Goal: Task Accomplishment & Management: Manage account settings

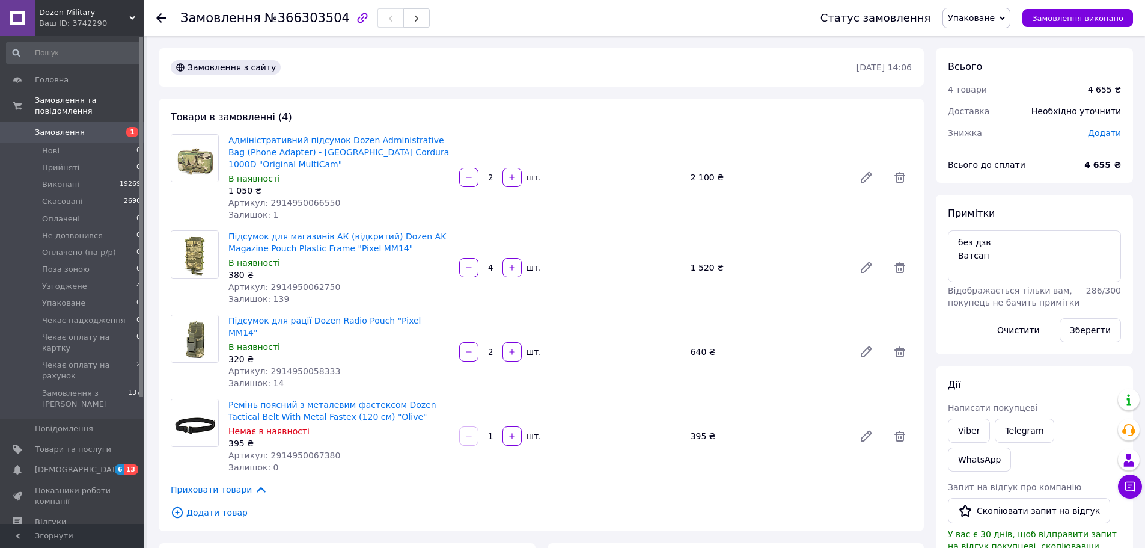
scroll to position [120, 0]
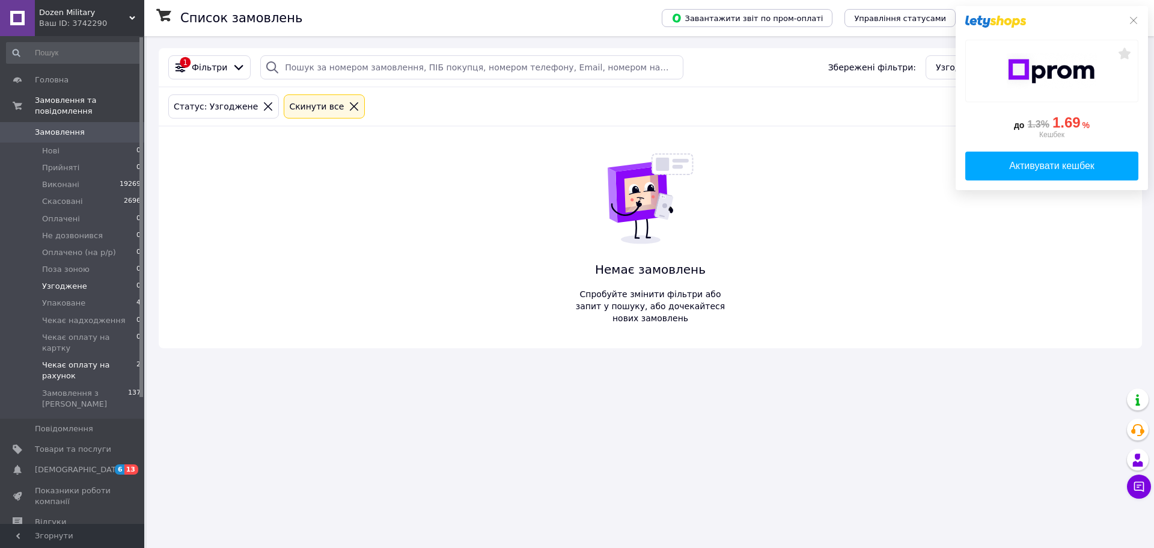
click at [93, 359] on span "Чекає оплату на рахунок" at bounding box center [89, 370] width 94 height 22
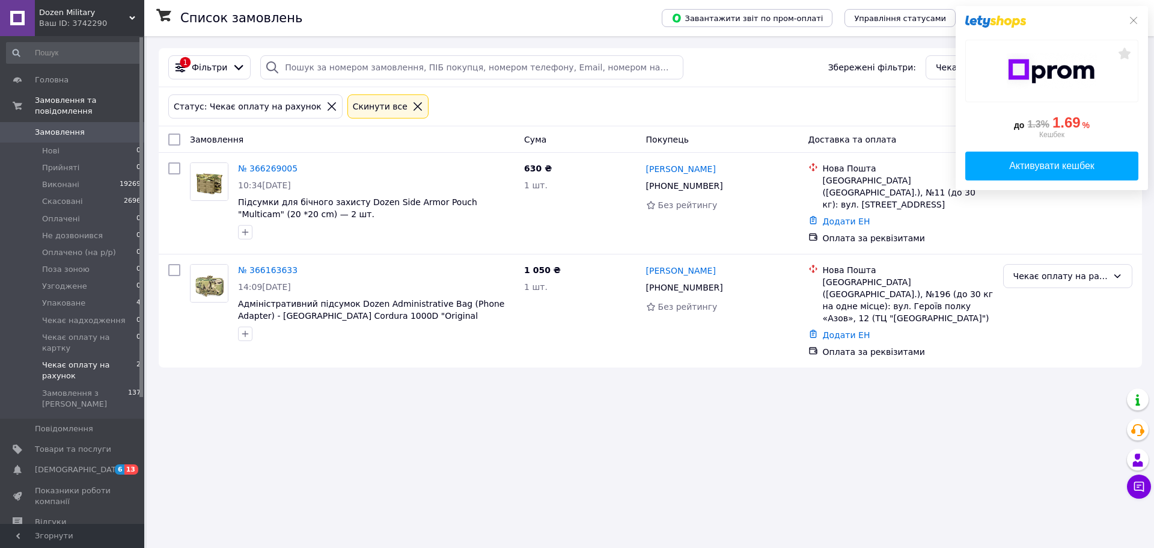
drag, startPoint x: 1134, startPoint y: 19, endPoint x: 1124, endPoint y: 27, distance: 12.8
click at [1134, 19] on icon at bounding box center [1134, 21] width 10 height 10
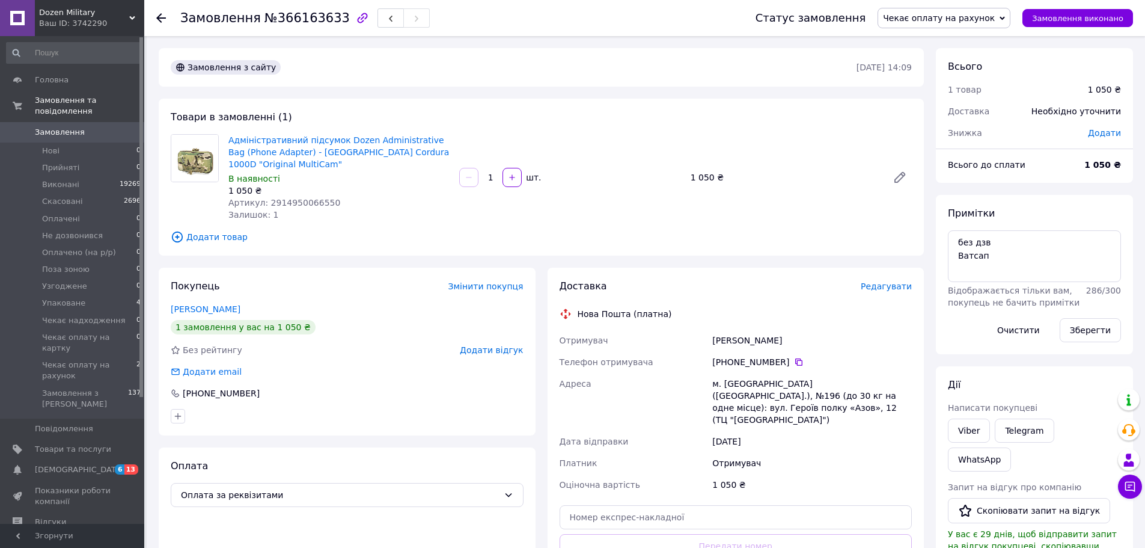
click at [932, 14] on span "Чекає оплату на рахунок" at bounding box center [939, 18] width 112 height 10
click at [954, 130] on li "Оплачено (на р/р)" at bounding box center [944, 132] width 132 height 18
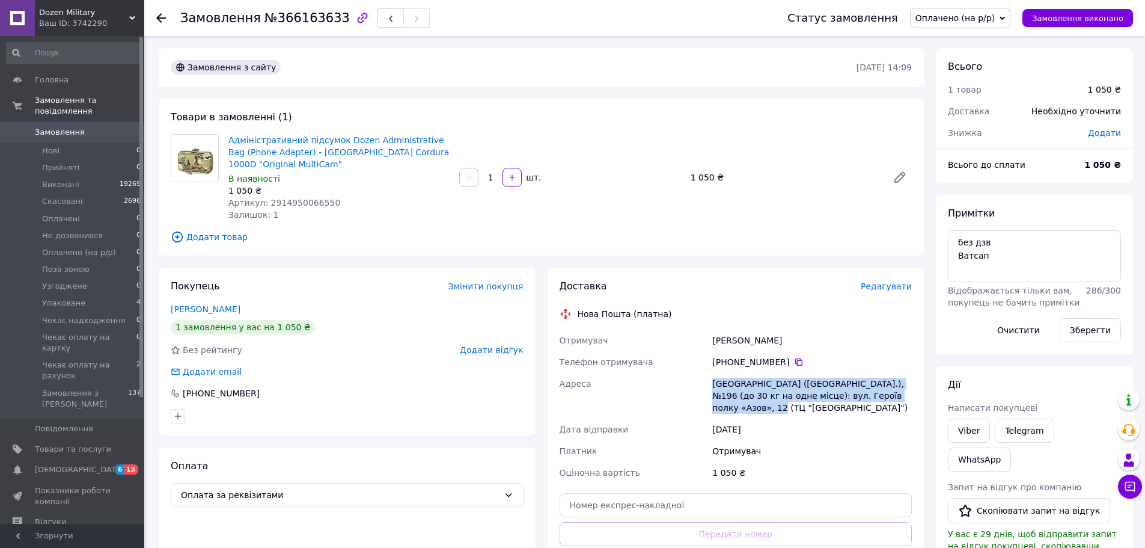
drag, startPoint x: 712, startPoint y: 367, endPoint x: 902, endPoint y: 382, distance: 189.9
click at [902, 382] on div "[GEOGRAPHIC_DATA] ([GEOGRAPHIC_DATA].), №196 (до 30 кг на одне місце): вул. Гер…" at bounding box center [812, 396] width 204 height 46
copy div "[GEOGRAPHIC_DATA] ([GEOGRAPHIC_DATA].), №196 (до 30 кг на одне місце): вул. Гер…"
click at [795, 358] on icon at bounding box center [798, 361] width 7 height 7
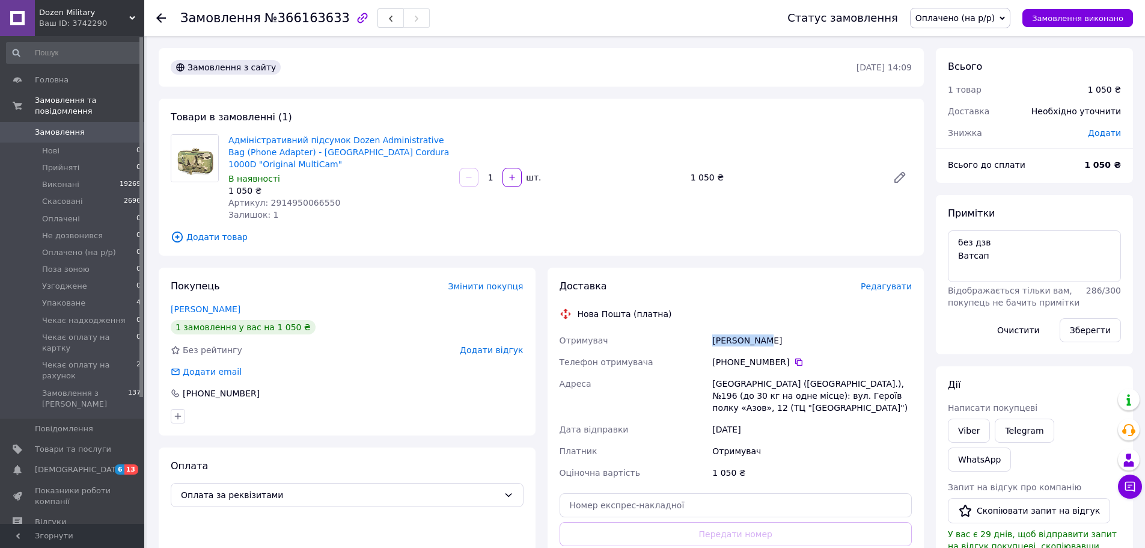
drag, startPoint x: 710, startPoint y: 328, endPoint x: 769, endPoint y: 328, distance: 58.9
click at [769, 329] on div "[PERSON_NAME]" at bounding box center [812, 340] width 204 height 22
copy div "[PERSON_NAME]"
click at [291, 198] on span "Артикул: 2914950066550" at bounding box center [284, 203] width 112 height 10
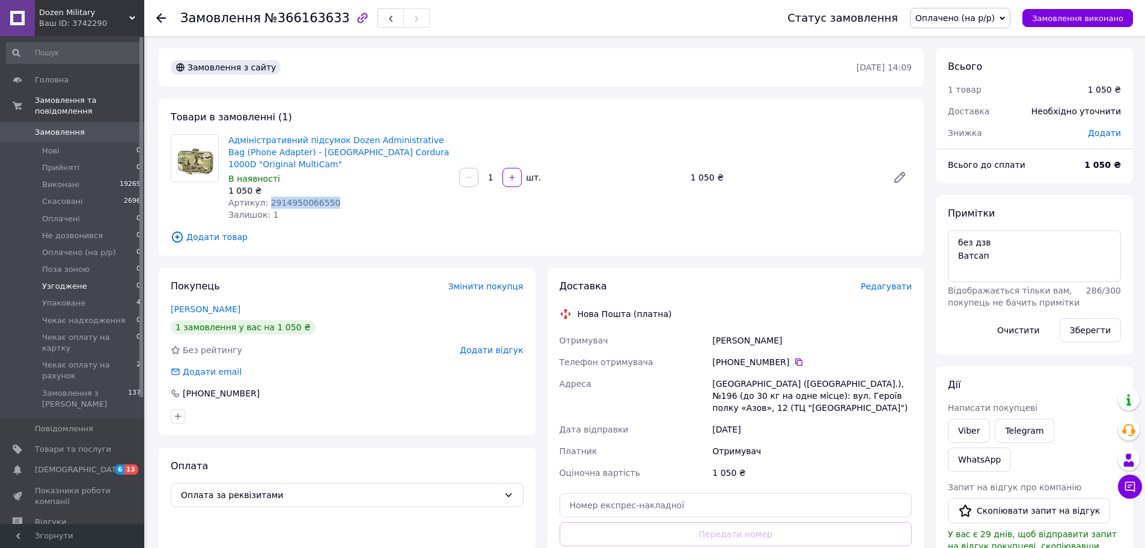
copy span "2914950066550"
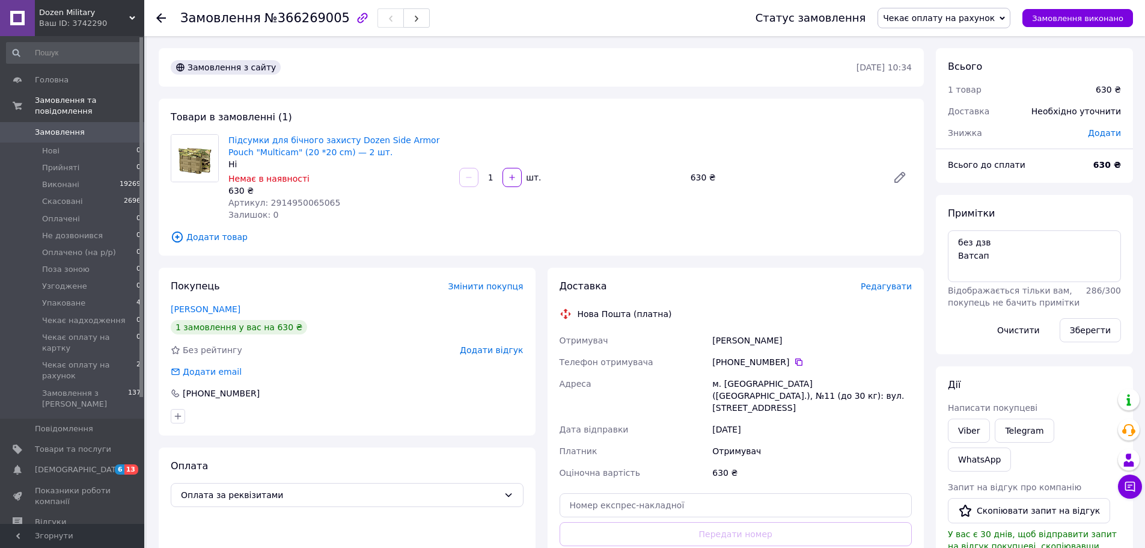
click at [993, 21] on span "Чекає оплату на рахунок" at bounding box center [939, 18] width 112 height 10
click at [971, 129] on li "Оплачено (на р/р)" at bounding box center [944, 132] width 132 height 18
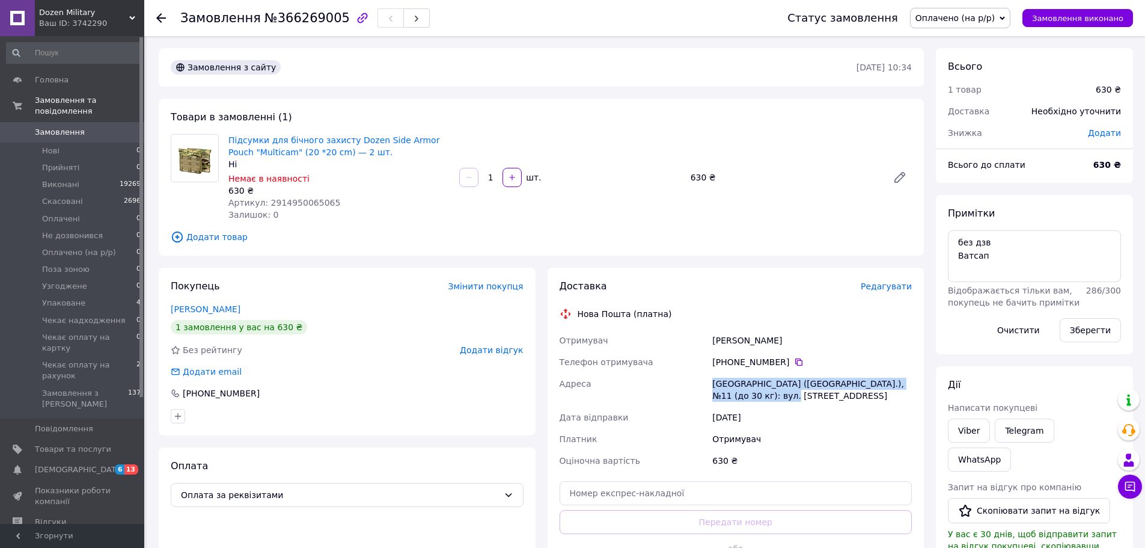
drag, startPoint x: 714, startPoint y: 382, endPoint x: 780, endPoint y: 394, distance: 67.3
click at [780, 394] on div "Львів (Львівська обл.), №11 (до 30 кг): вул. Городоцька, 120" at bounding box center [812, 390] width 204 height 34
copy div "Львів (Львівська обл.), №11 (до 30 кг): вул. Городоцька, 120"
click at [794, 362] on icon at bounding box center [799, 362] width 10 height 10
drag, startPoint x: 713, startPoint y: 339, endPoint x: 784, endPoint y: 342, distance: 71.0
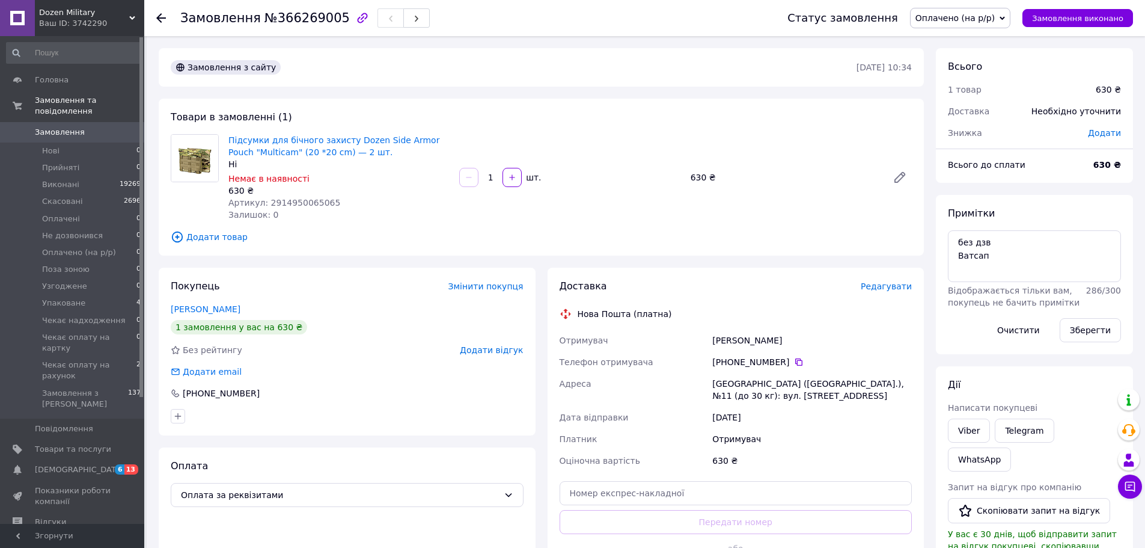
click at [784, 342] on div "Бугіль Володимир" at bounding box center [812, 340] width 204 height 22
copy div "Бугіль Володимир"
click at [288, 203] on span "Артикул: 2914950065065" at bounding box center [284, 203] width 112 height 10
copy span "2914950065065"
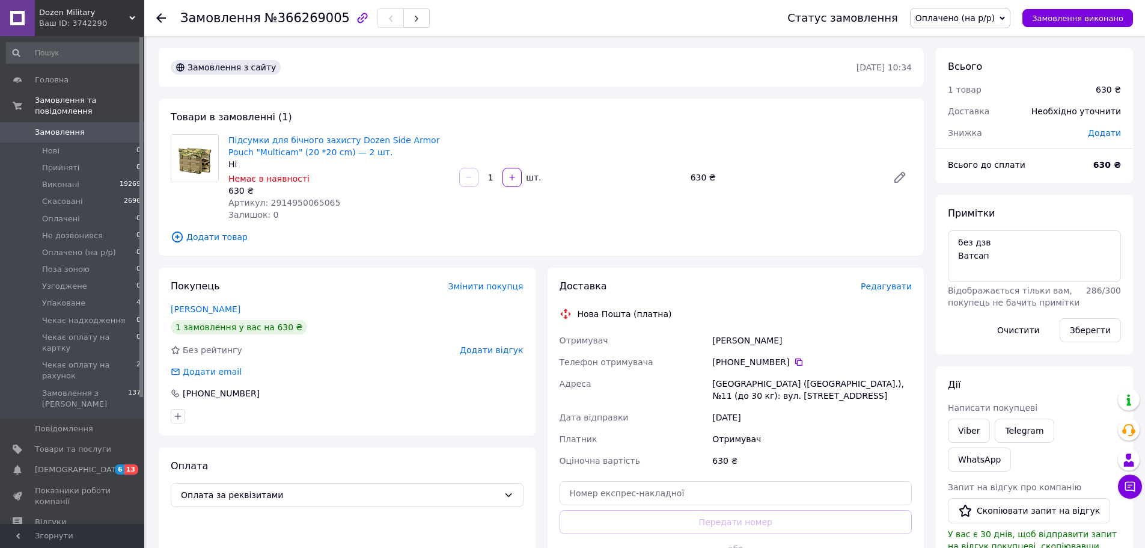
click at [575, 203] on div "Підсумки для бічного захисту Dozen Side Armor Pouch "Multicam" (20 *20 cm) — 2 …" at bounding box center [570, 177] width 693 height 91
click at [602, 111] on div "Товари в замовленні (1) Підсумки для бічного захисту Dozen Side Armor Pouch "Mu…" at bounding box center [541, 177] width 765 height 157
click at [578, 127] on div "Товари в замовленні (1) Підсумки для бічного захисту Dozen Side Armor Pouch "Mu…" at bounding box center [541, 177] width 765 height 157
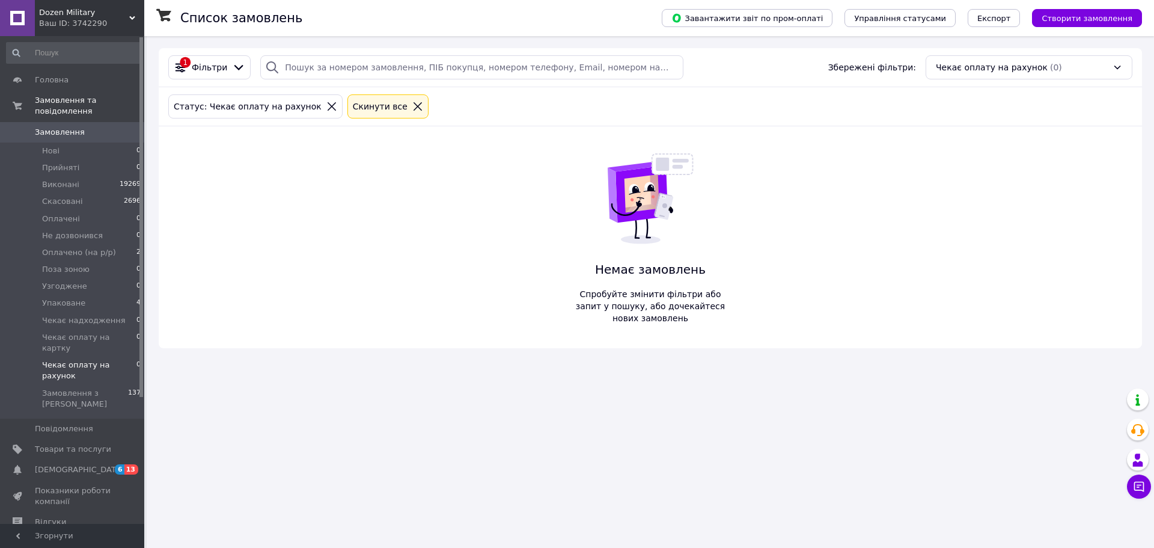
click at [86, 127] on span "Замовлення" at bounding box center [73, 132] width 76 height 11
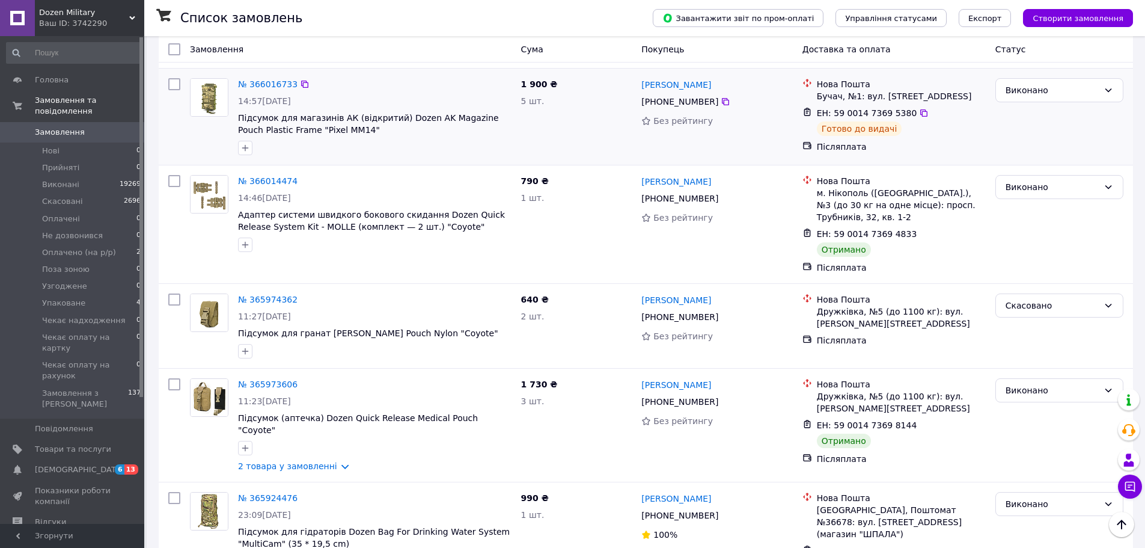
scroll to position [1676, 0]
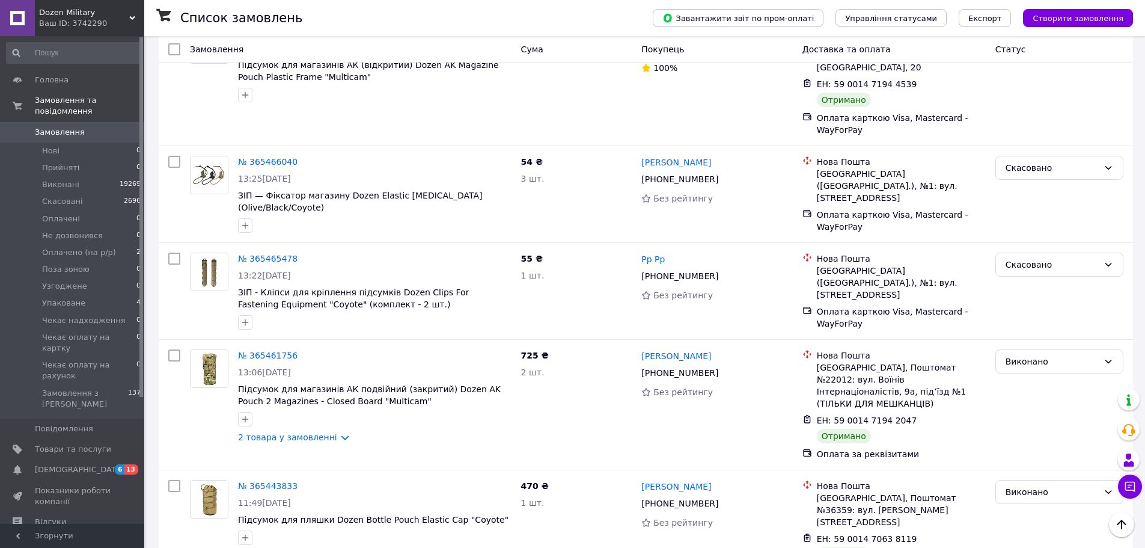
scroll to position [1760, 0]
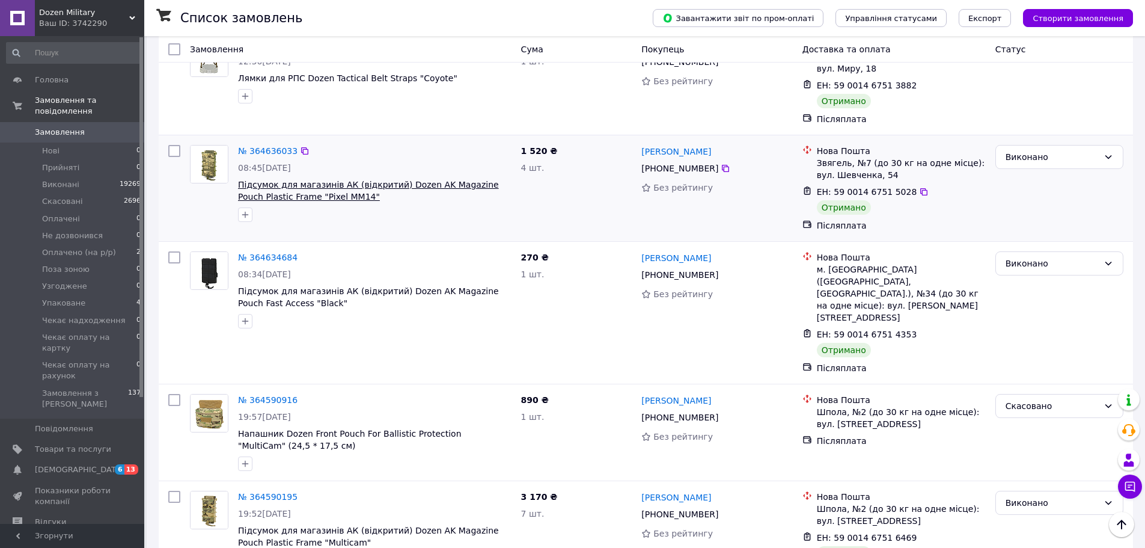
scroll to position [1831, 0]
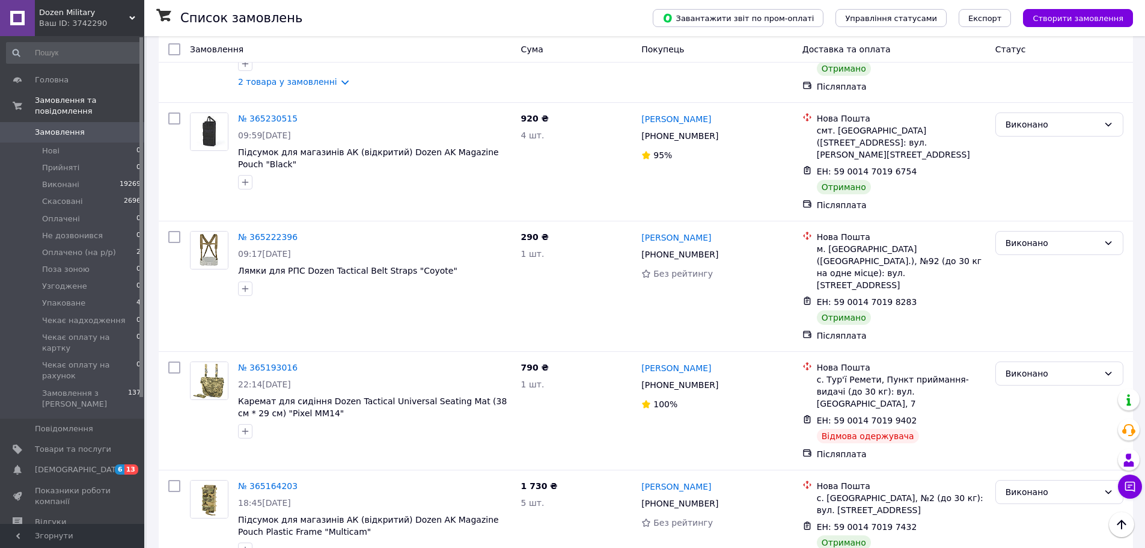
scroll to position [1022, 0]
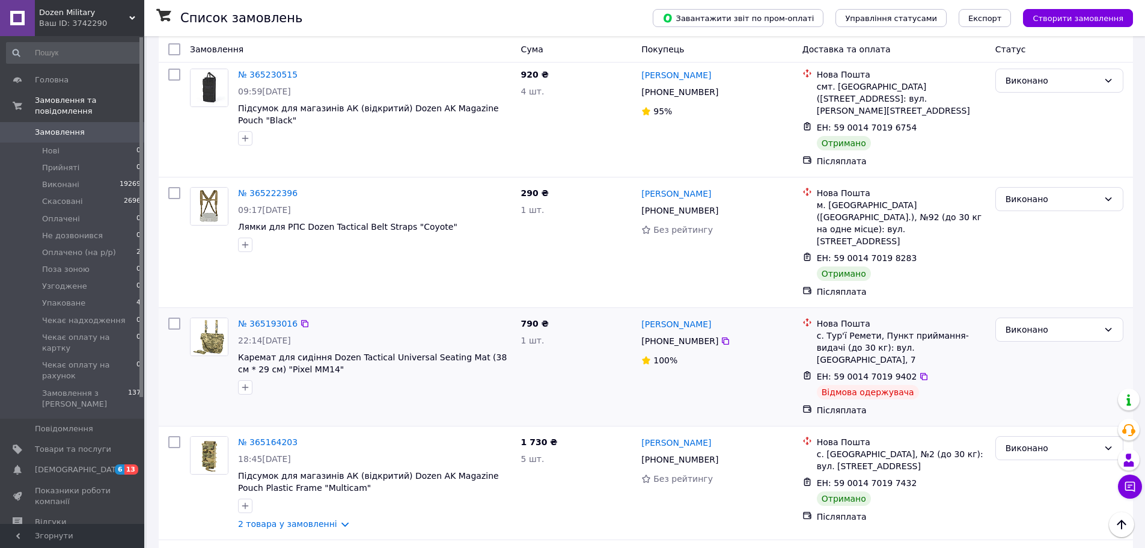
click at [941, 368] on div "ЕН: 59 0014 7019 9402 Відмова одержувача" at bounding box center [901, 385] width 174 height 34
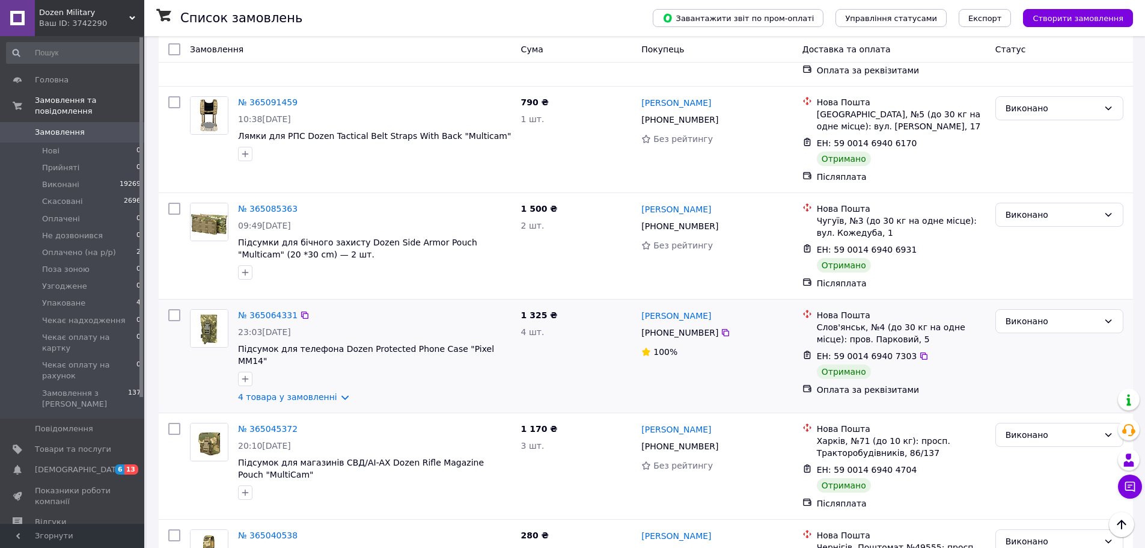
scroll to position [1739, 0]
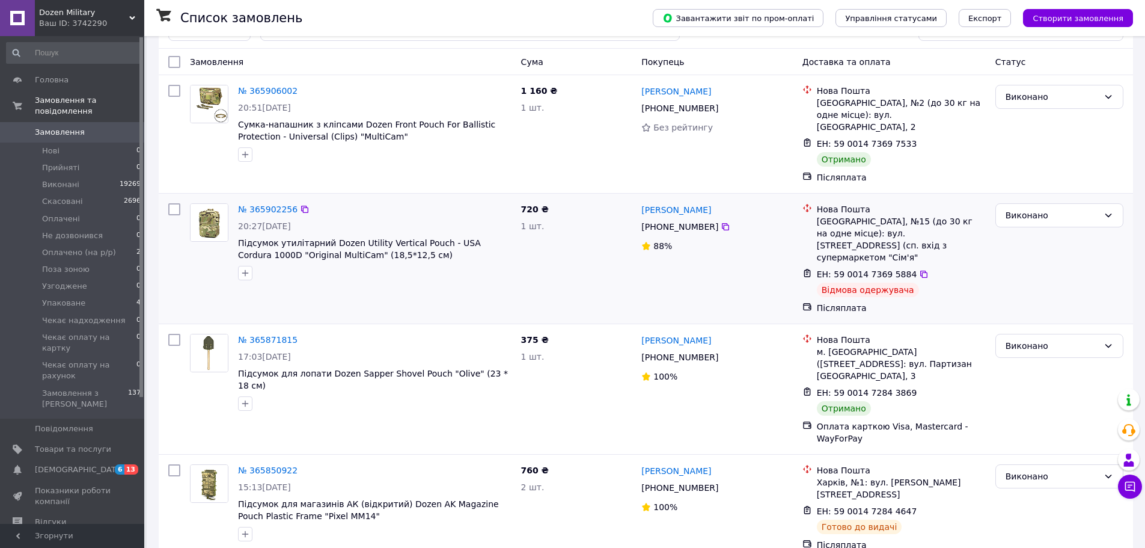
scroll to position [240, 0]
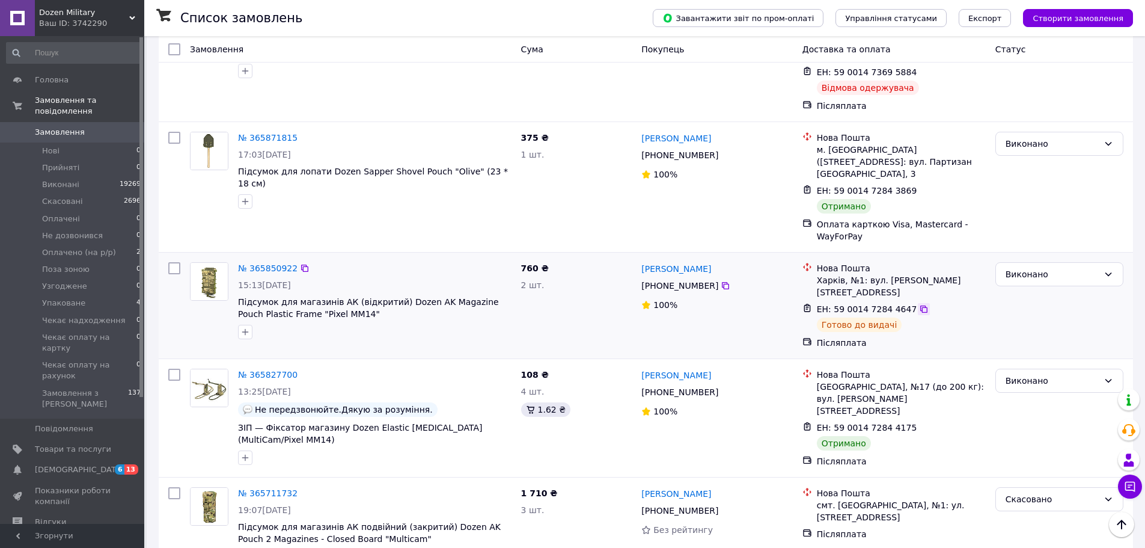
click at [919, 304] on icon at bounding box center [924, 309] width 10 height 10
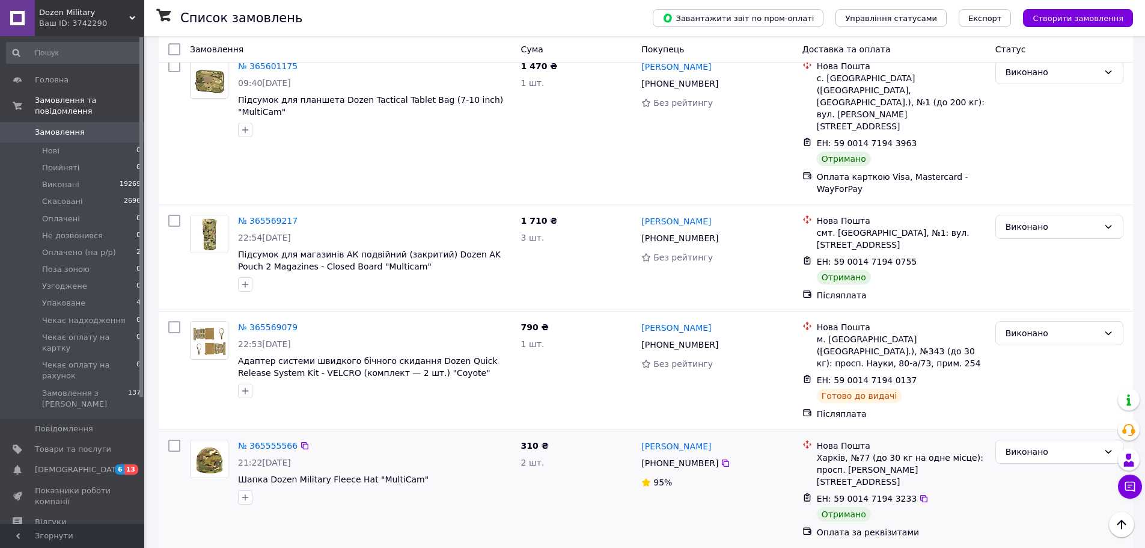
scroll to position [962, 0]
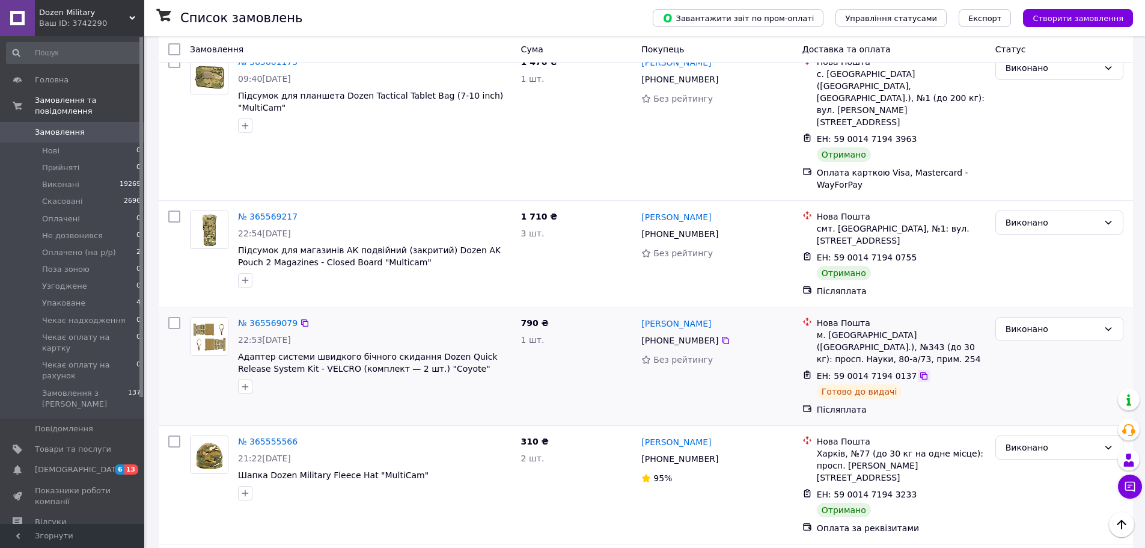
click at [920, 372] on icon at bounding box center [923, 375] width 7 height 7
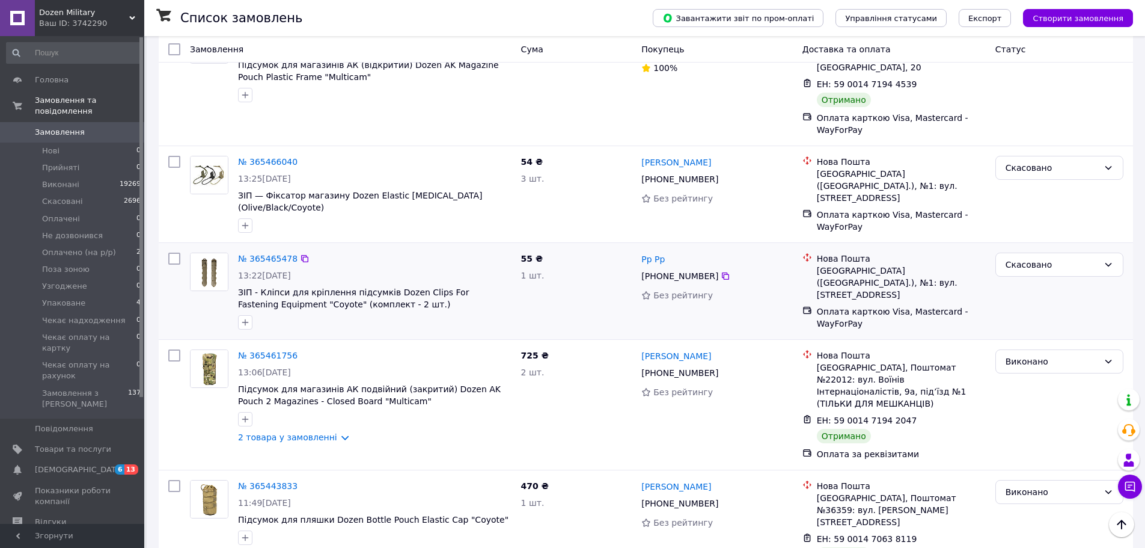
scroll to position [1760, 0]
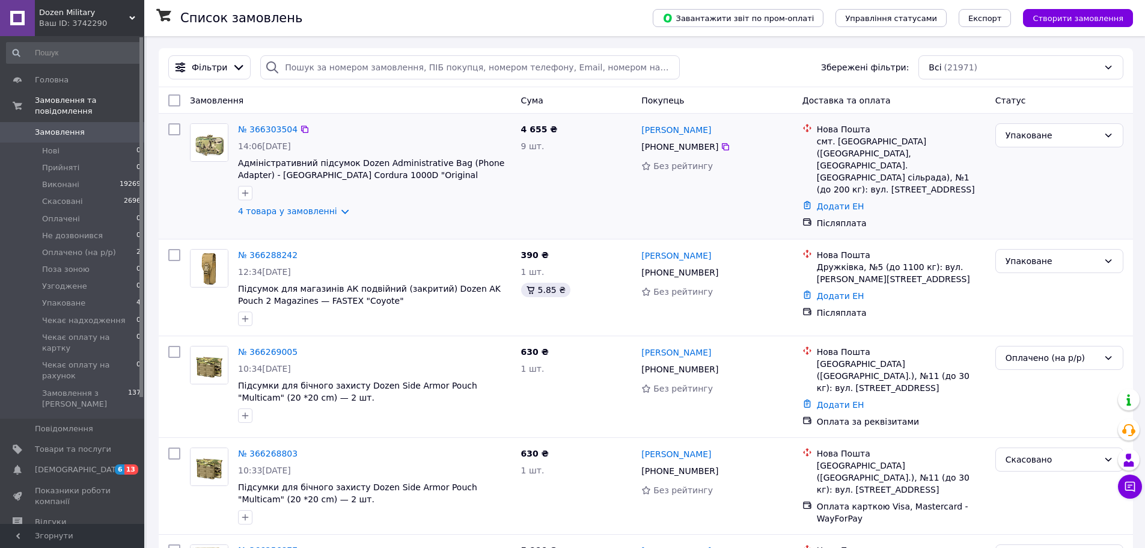
click at [444, 126] on div "№ 366303504" at bounding box center [375, 129] width 276 height 14
